Goal: Task Accomplishment & Management: Use online tool/utility

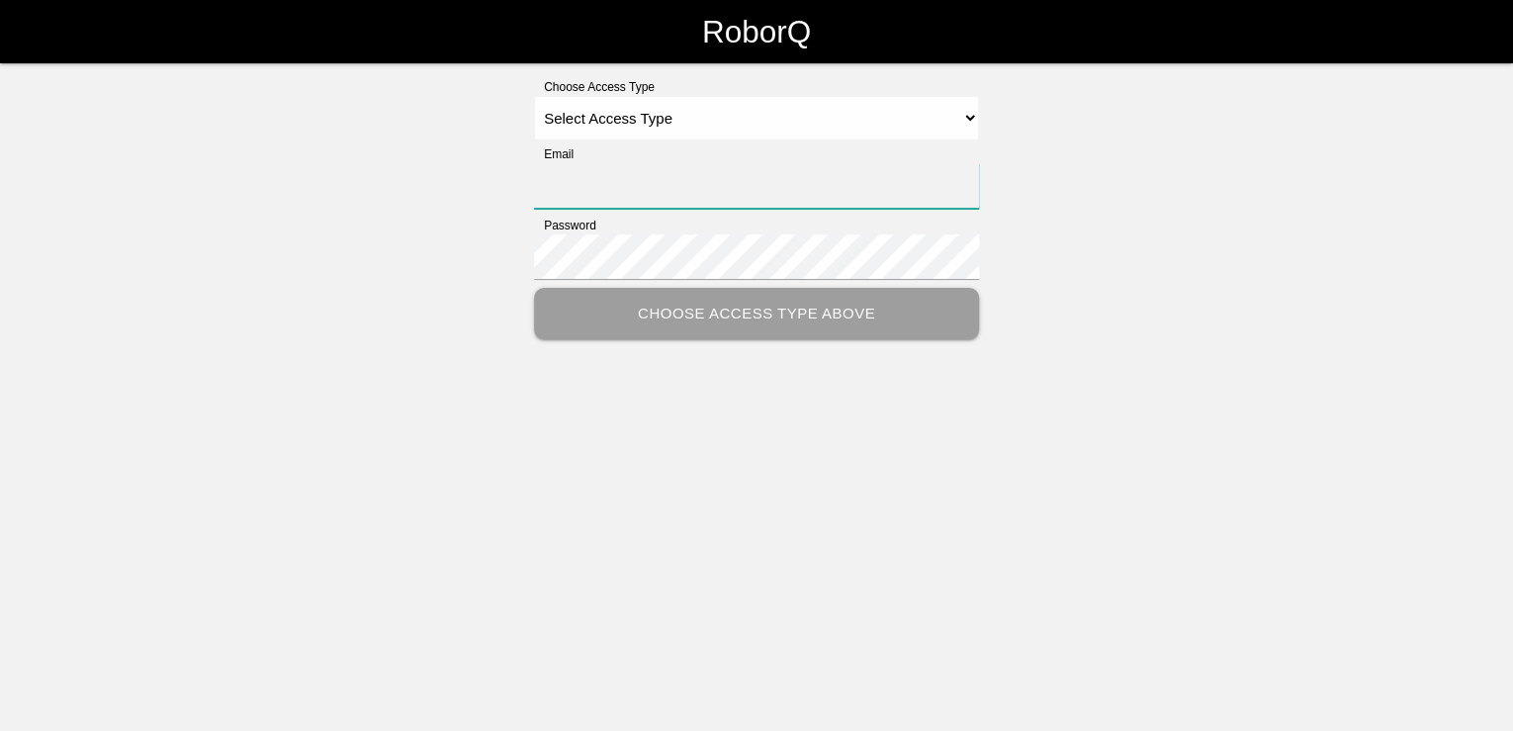
type input "[PERSON_NAME][EMAIL_ADDRESS][PERSON_NAME][DOMAIN_NAME]"
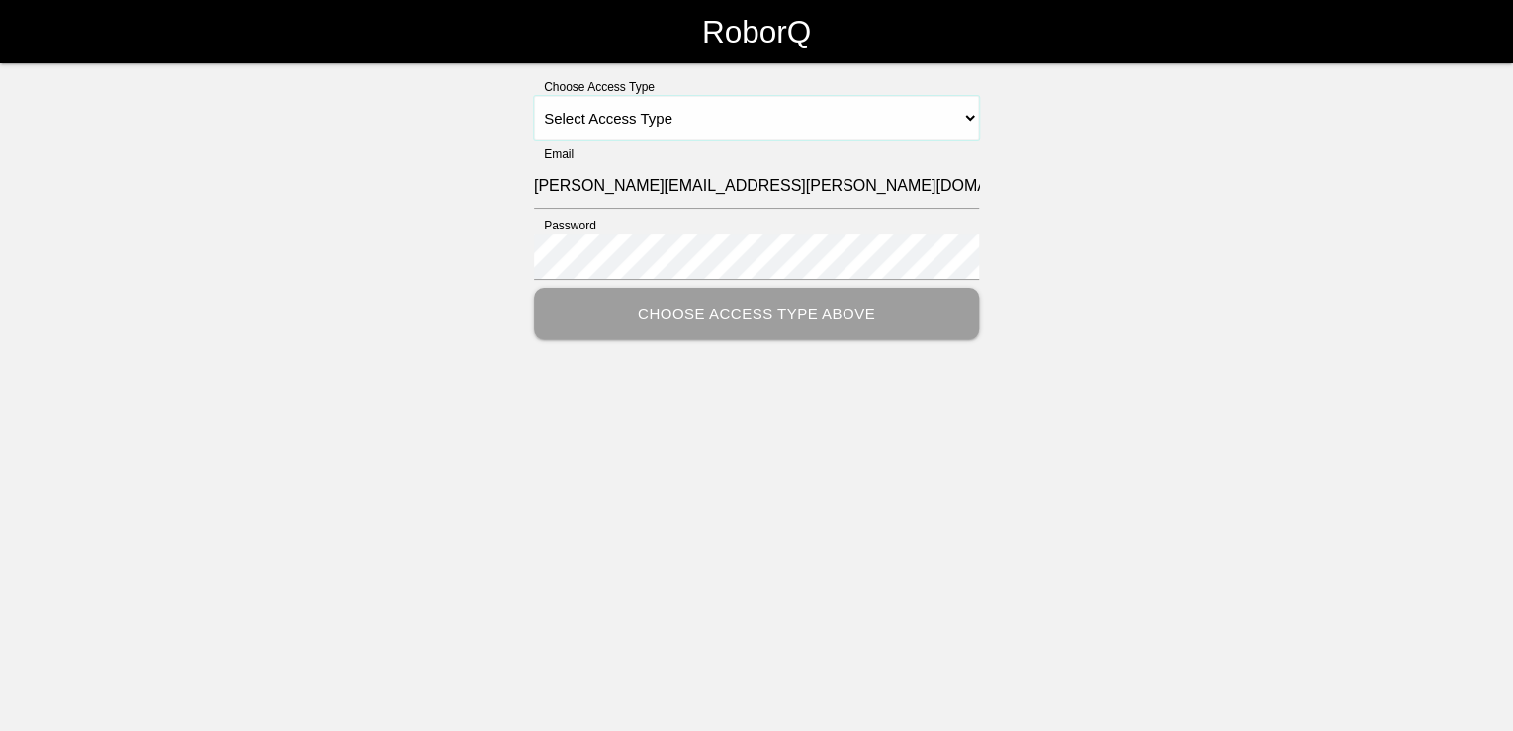
click at [963, 116] on select "Select Access Type Admin Customer Supervisor Worker" at bounding box center [756, 118] width 445 height 45
select select "Customer"
click at [534, 96] on select "Select Access Type Admin Customer Supervisor Worker" at bounding box center [756, 118] width 445 height 45
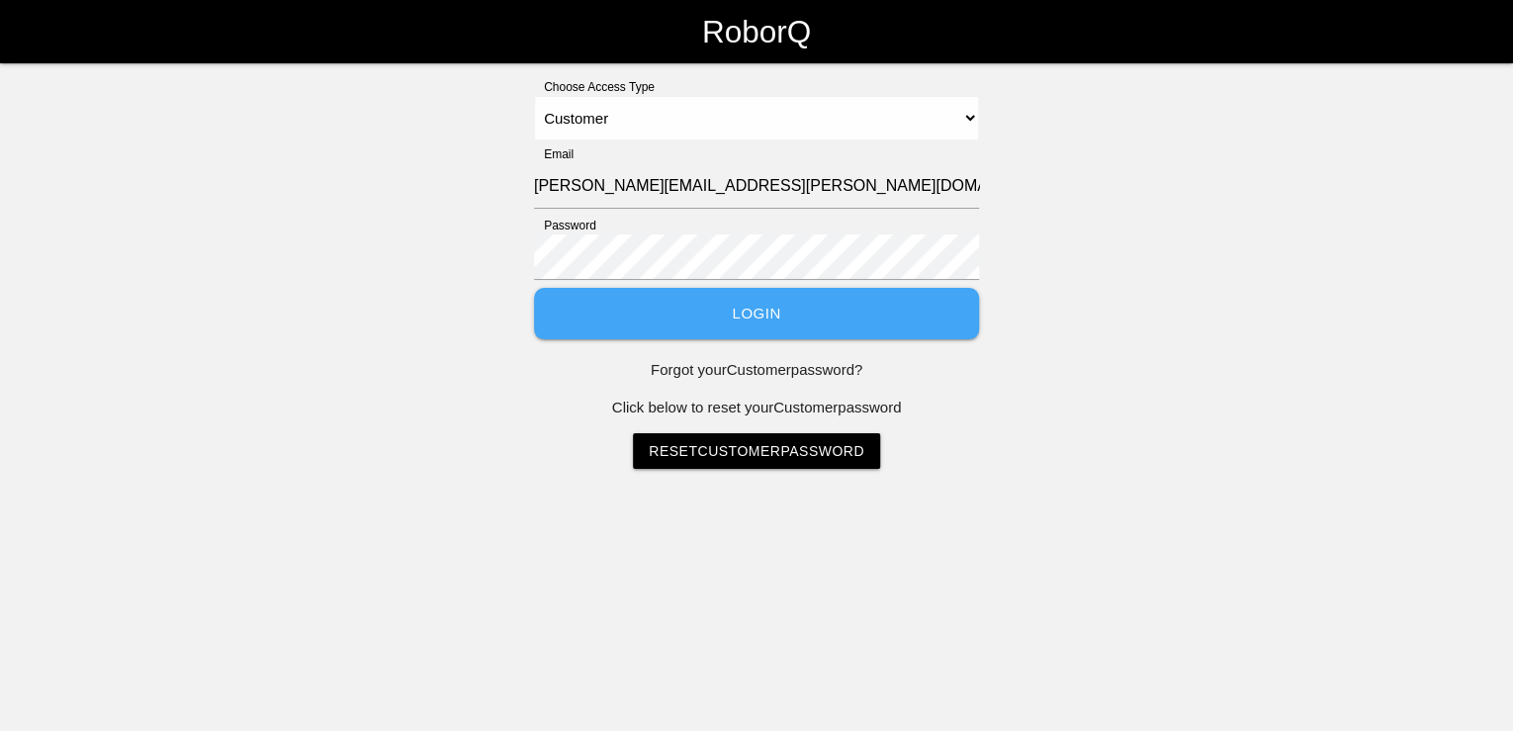
click at [809, 316] on button "Login" at bounding box center [756, 314] width 445 height 52
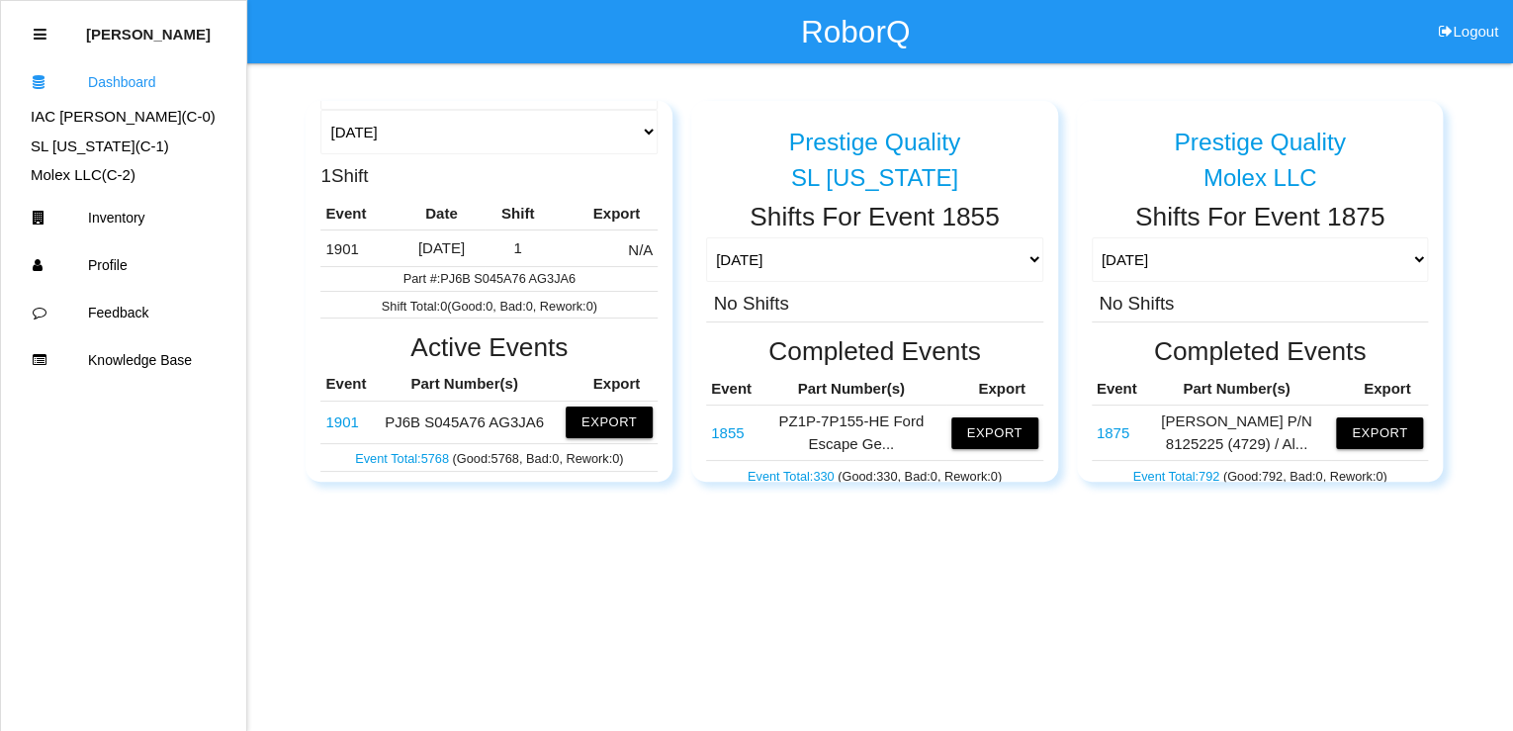
scroll to position [316, 0]
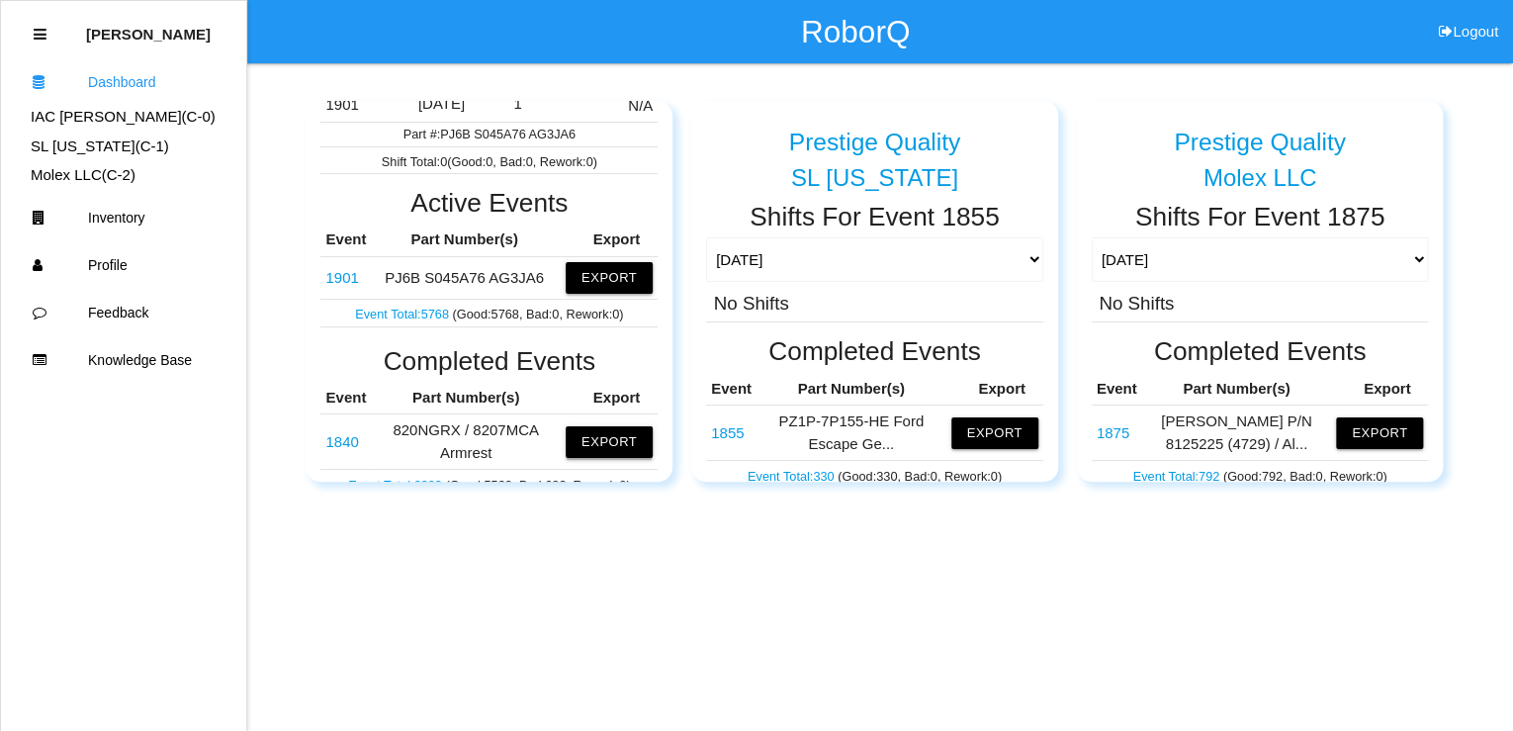
click at [590, 440] on button "Export" at bounding box center [609, 442] width 87 height 32
click at [597, 269] on button "Export" at bounding box center [609, 278] width 87 height 32
click at [576, 277] on button "Excel" at bounding box center [591, 278] width 37 height 17
